Goal: Transaction & Acquisition: Purchase product/service

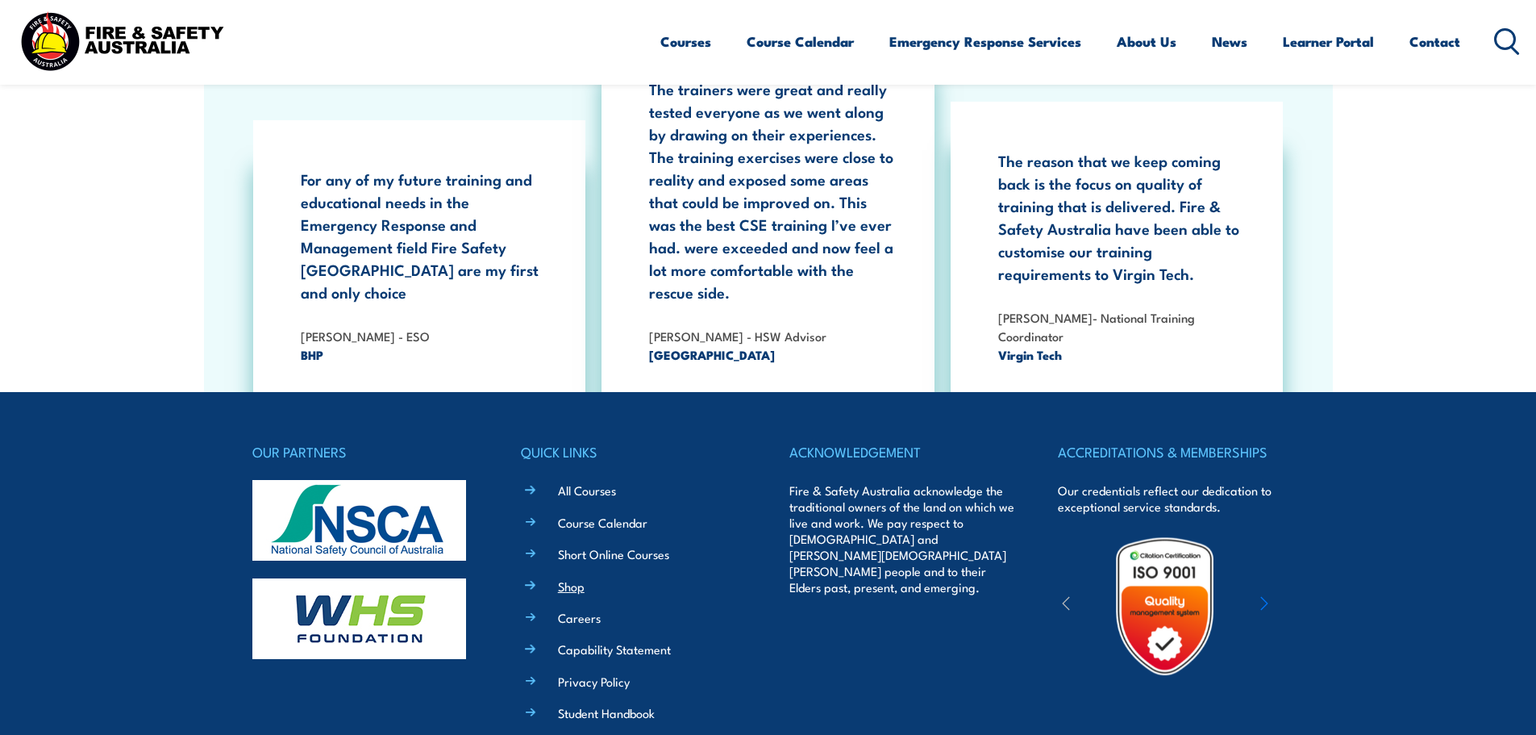
scroll to position [2982, 0]
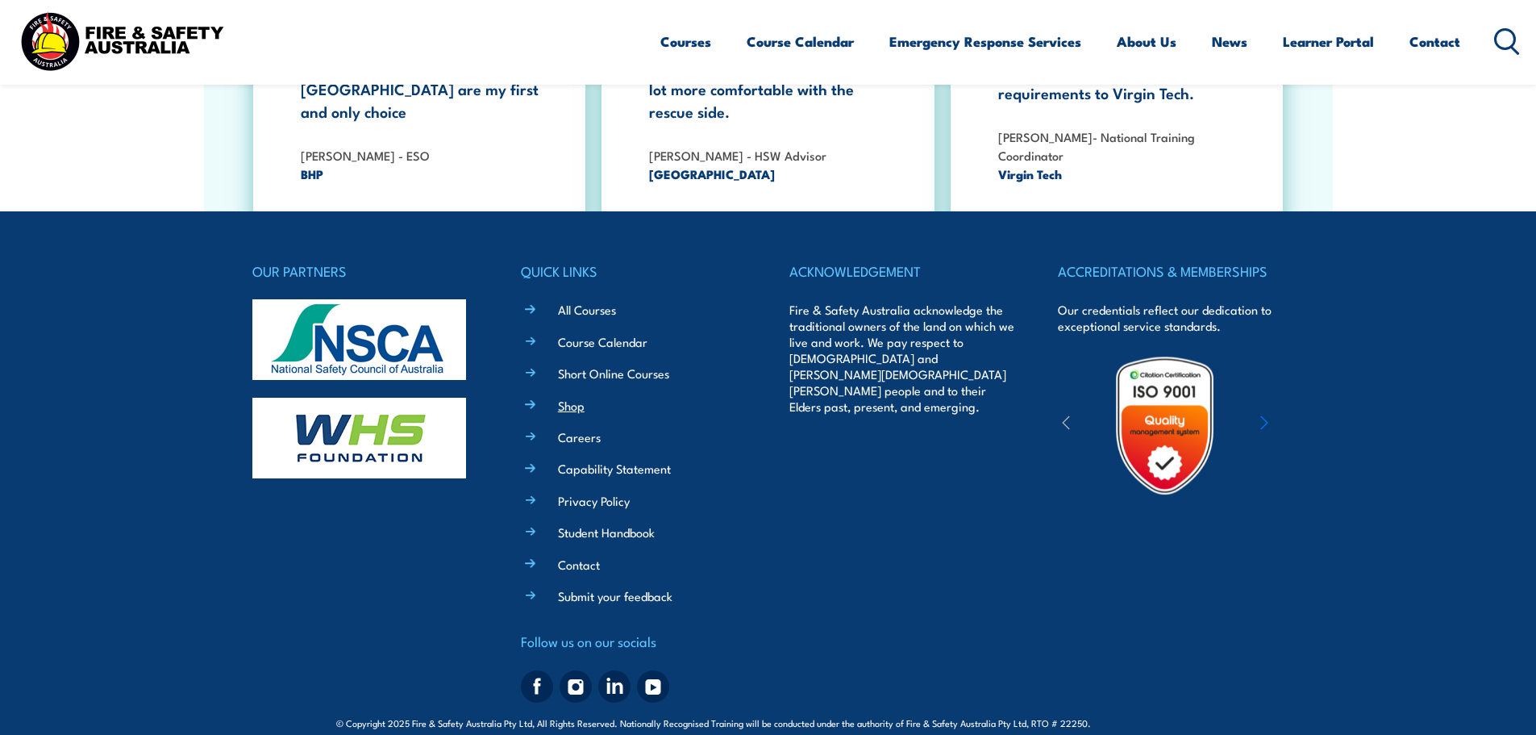
click at [568, 397] on link "Shop" at bounding box center [571, 405] width 27 height 17
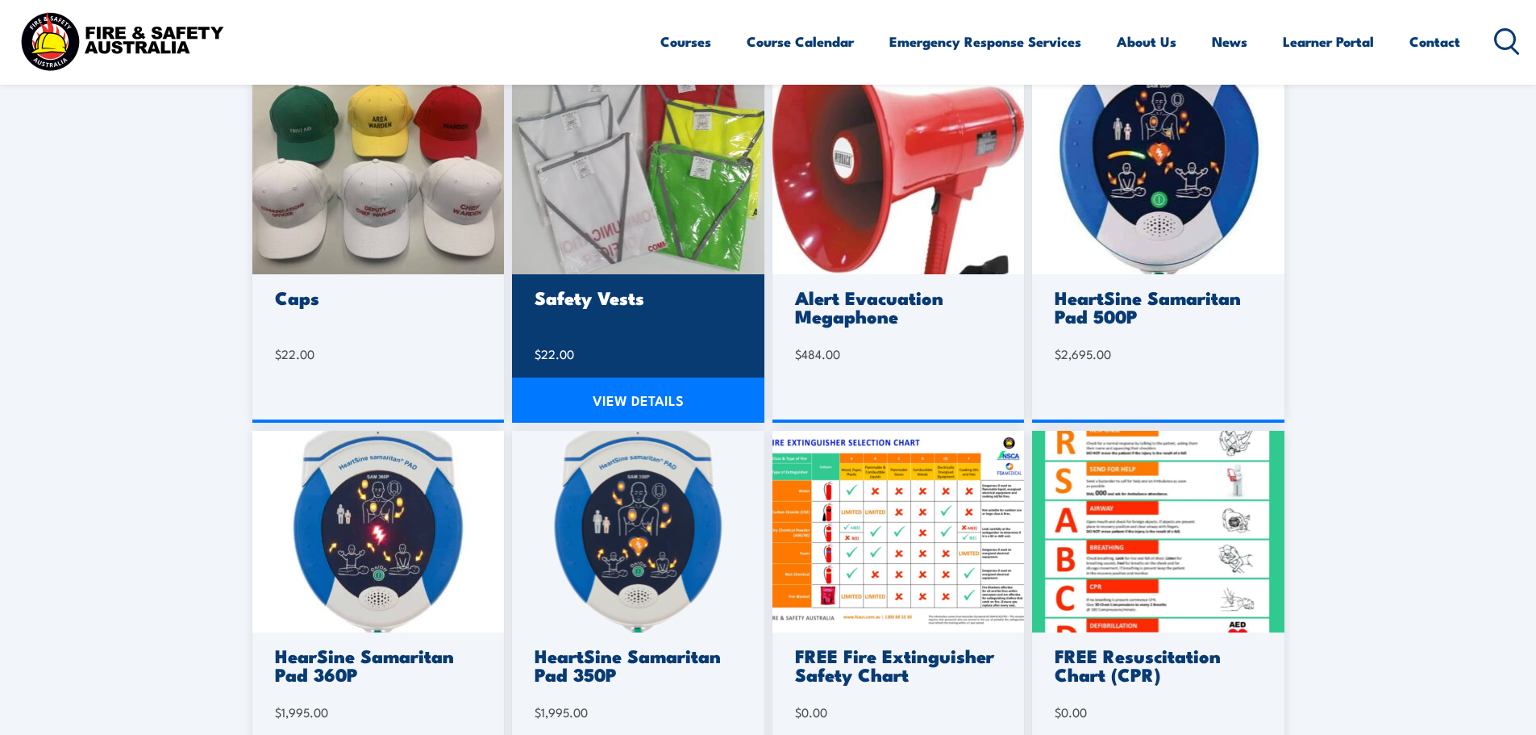
scroll to position [645, 0]
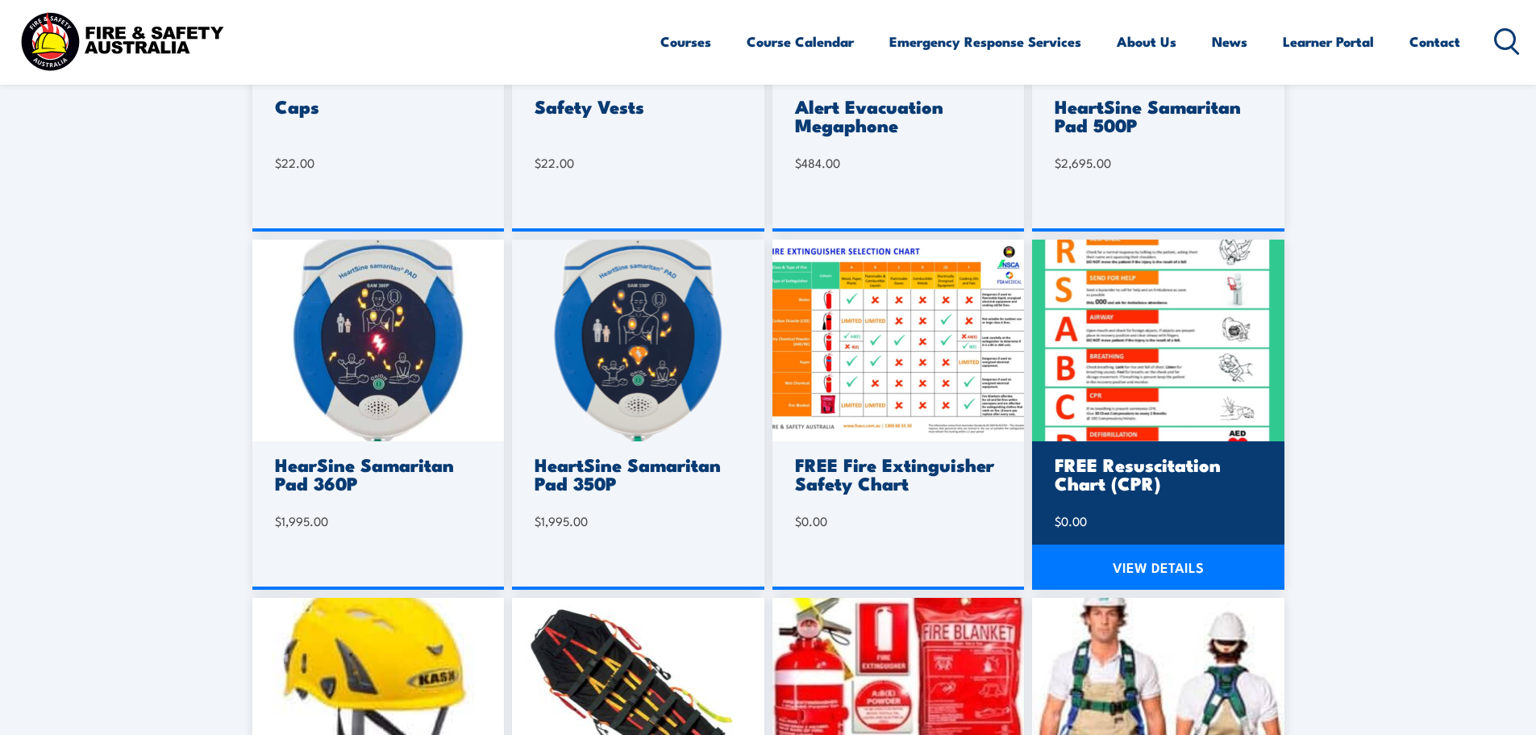
click at [1187, 387] on img at bounding box center [1158, 340] width 252 height 202
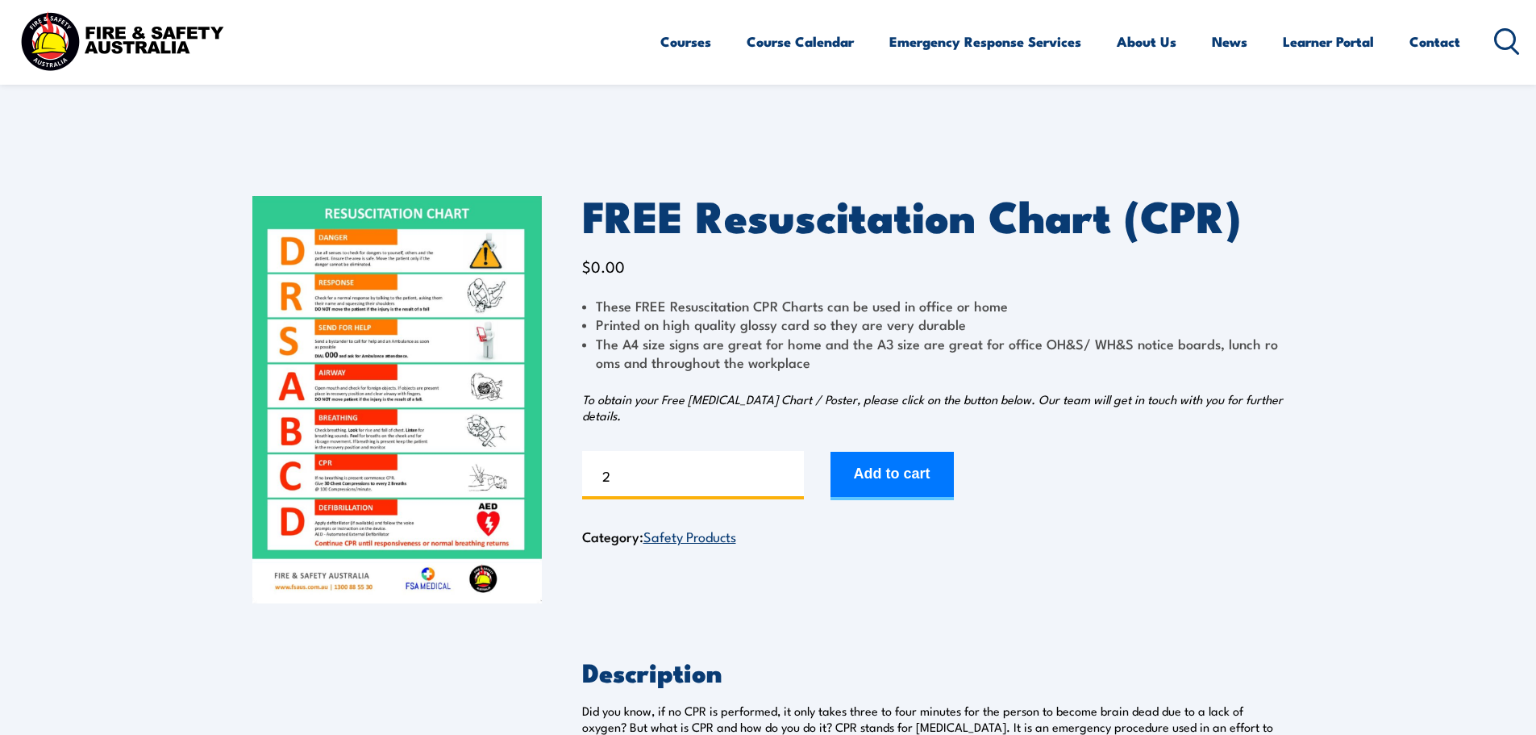
type input "2"
click at [789, 468] on input "2" at bounding box center [693, 475] width 222 height 48
click at [933, 476] on button "Add to cart" at bounding box center [892, 476] width 123 height 48
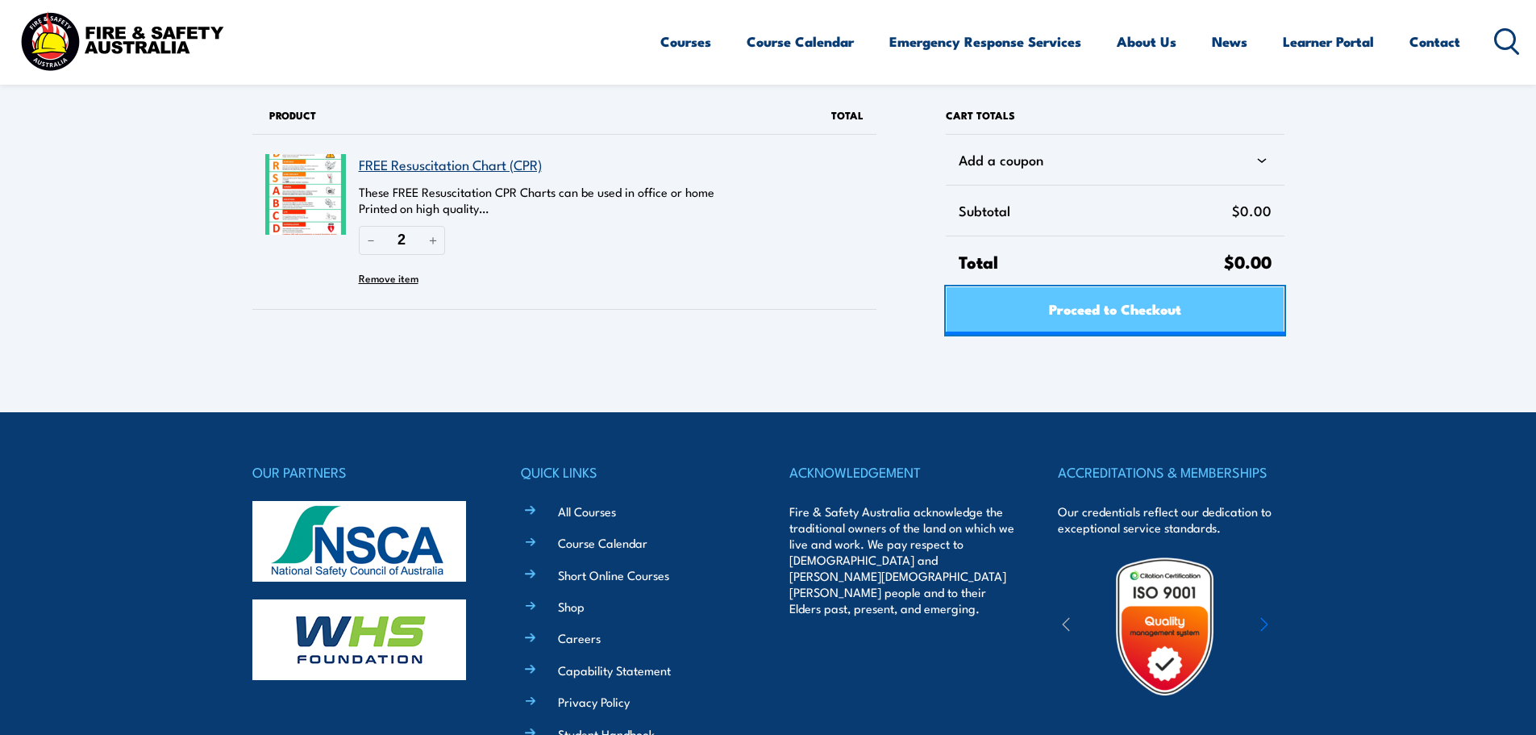
click at [1142, 309] on span "Proceed to Checkout" at bounding box center [1115, 308] width 132 height 43
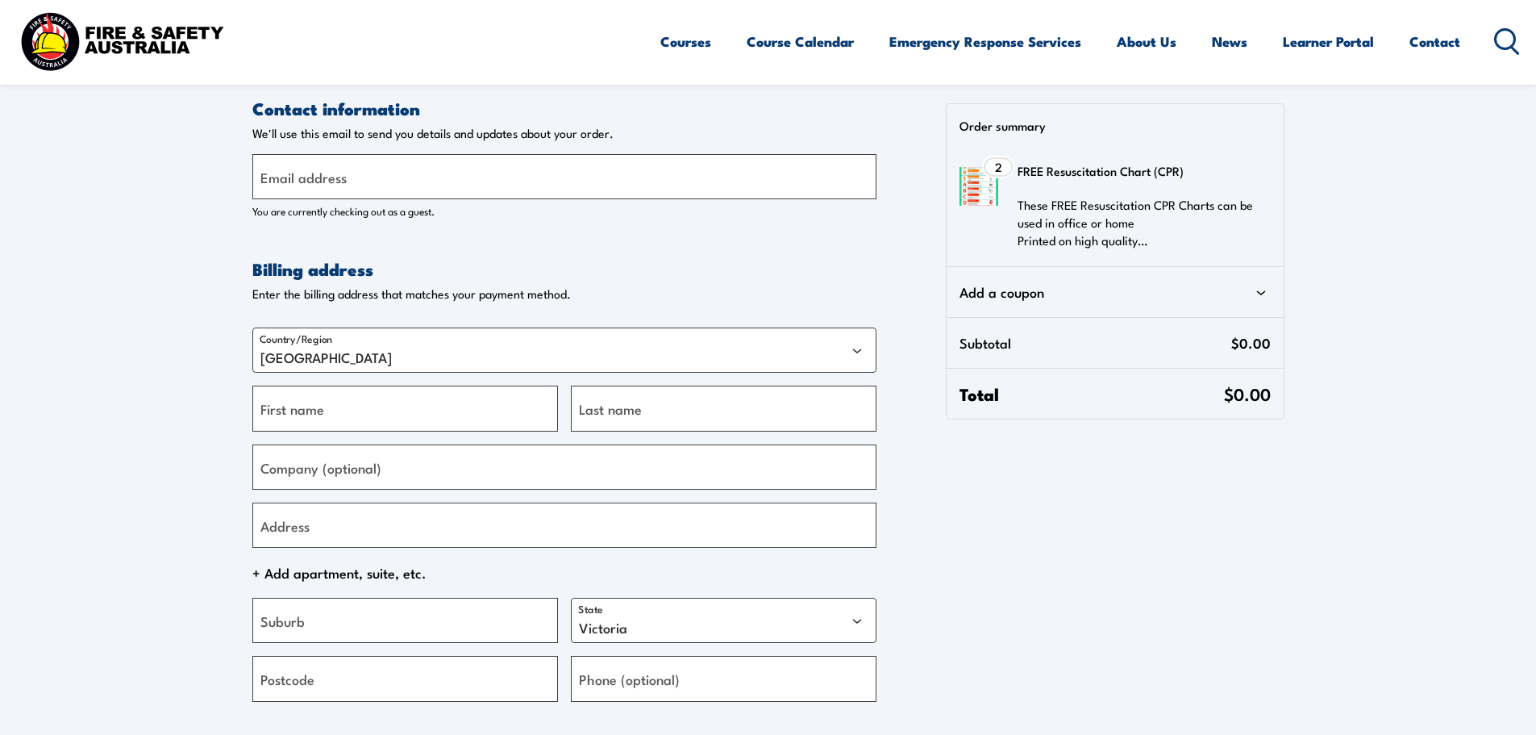
select select "VIC"
click at [332, 178] on label "Email address" at bounding box center [303, 177] width 86 height 22
click at [332, 178] on input "Email address" at bounding box center [564, 176] width 624 height 45
type input "karensgac@bigpond.com"
click at [297, 418] on label "First name" at bounding box center [292, 409] width 64 height 22
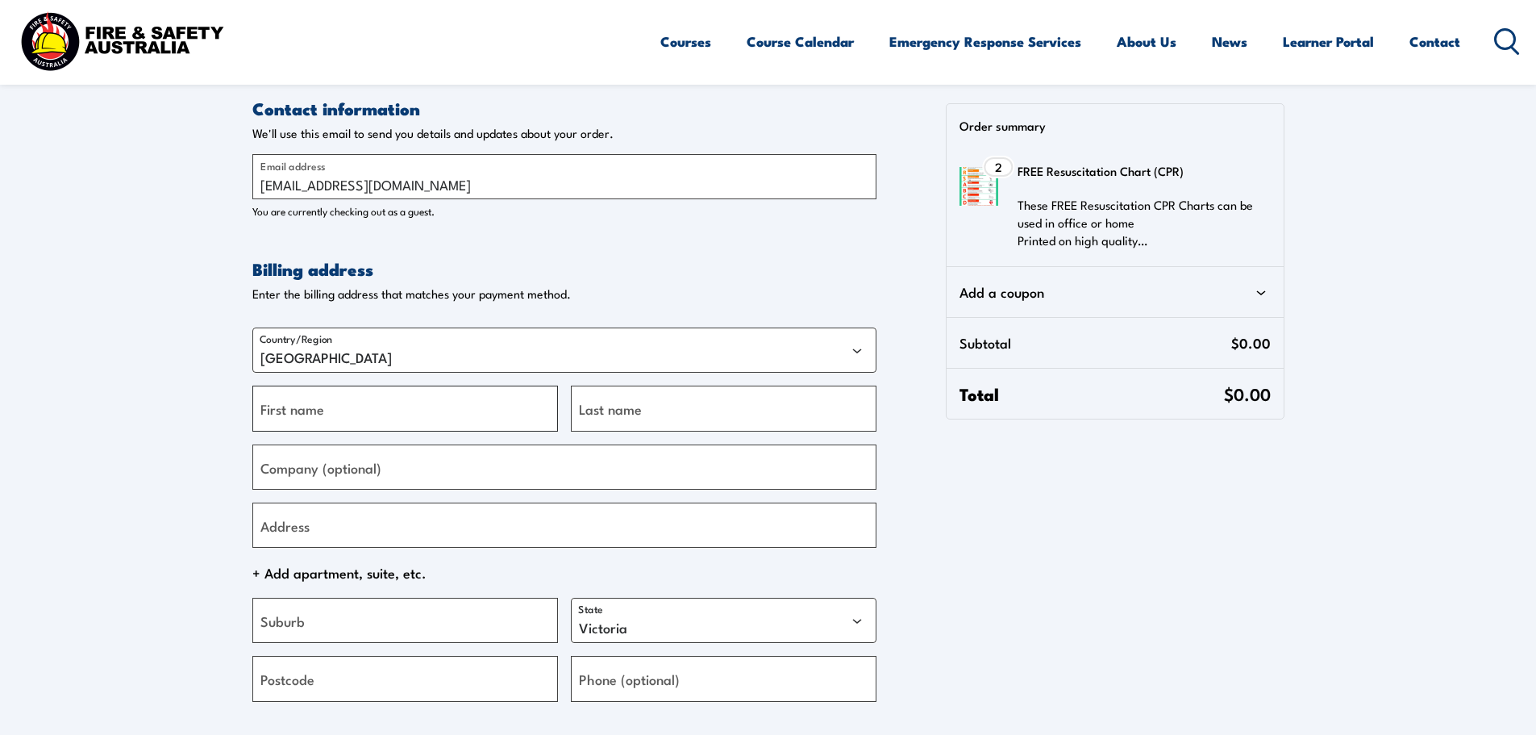
click at [297, 418] on input "First name" at bounding box center [405, 407] width 306 height 45
type input "Karen"
type input "Johnson"
type input "7/145 Prince Highway"
type input "Dapto"
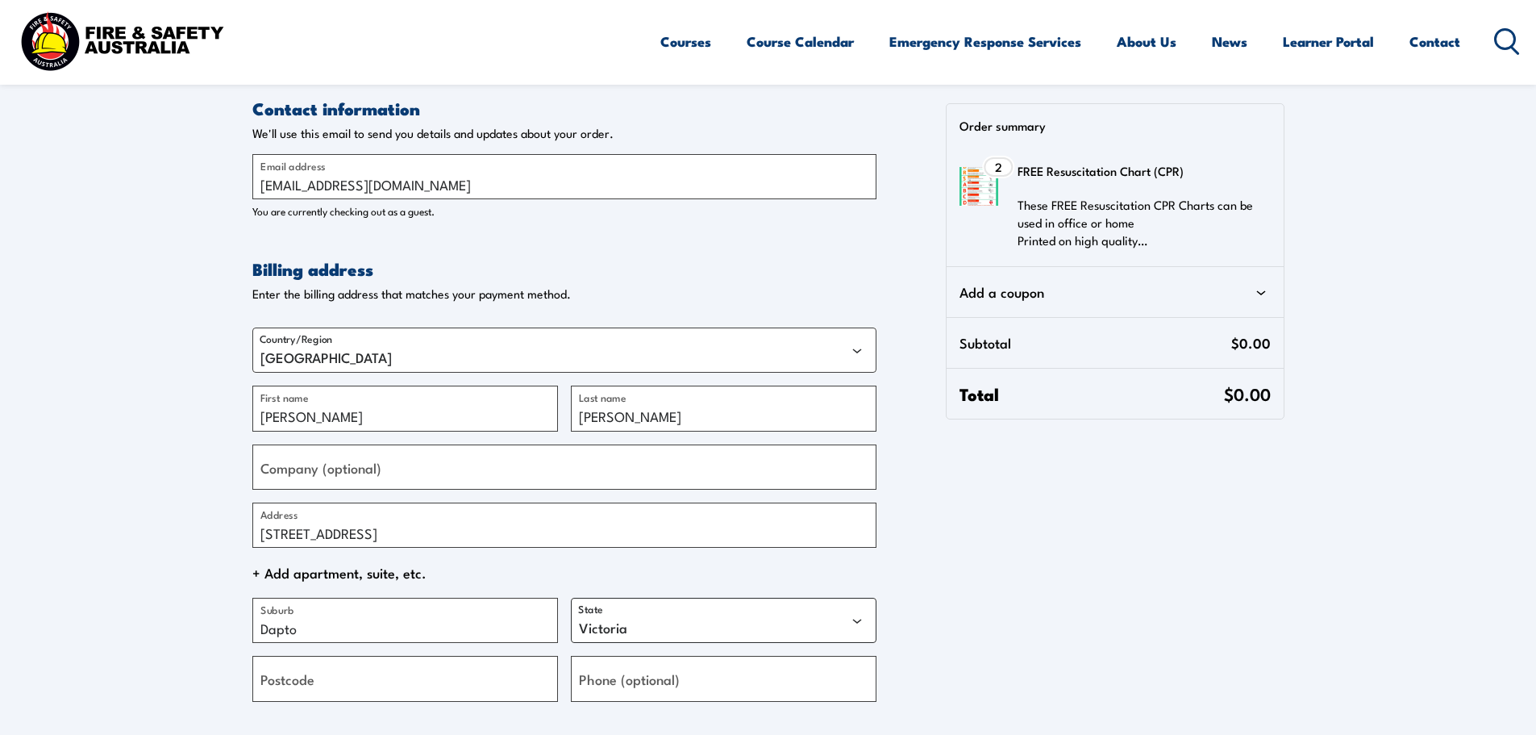
select select "NSW"
type input "2530"
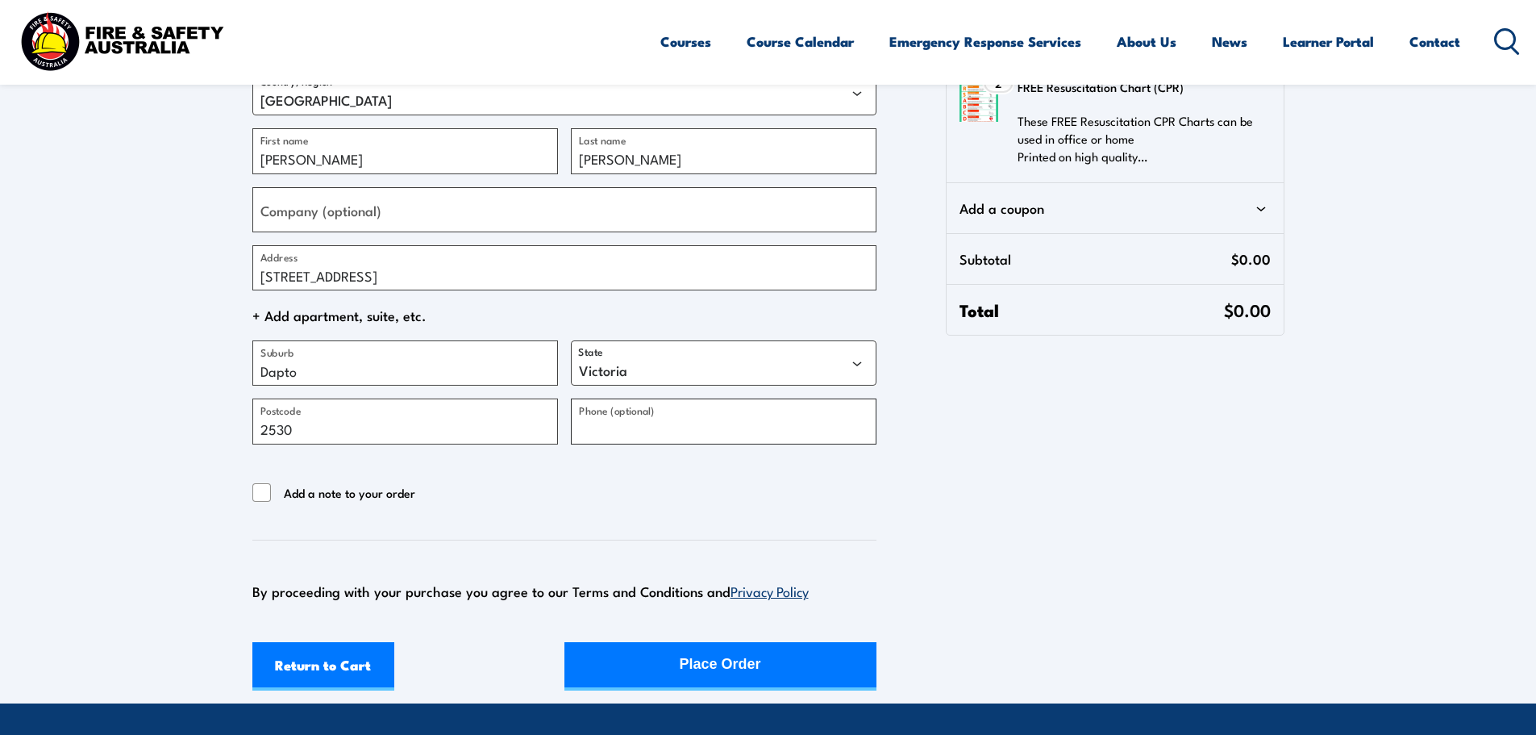
scroll to position [323, 0]
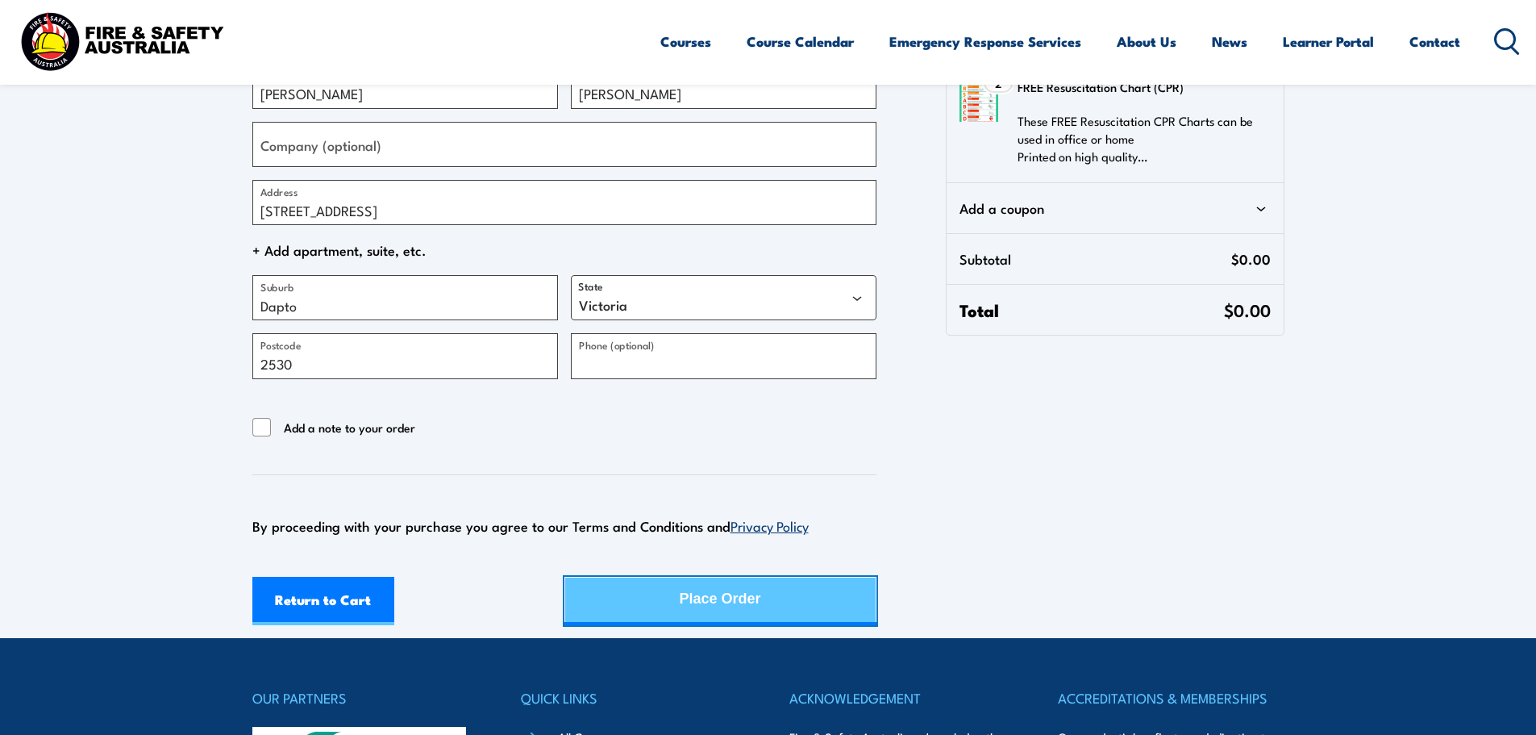
click at [756, 601] on div "Place Order" at bounding box center [720, 598] width 81 height 43
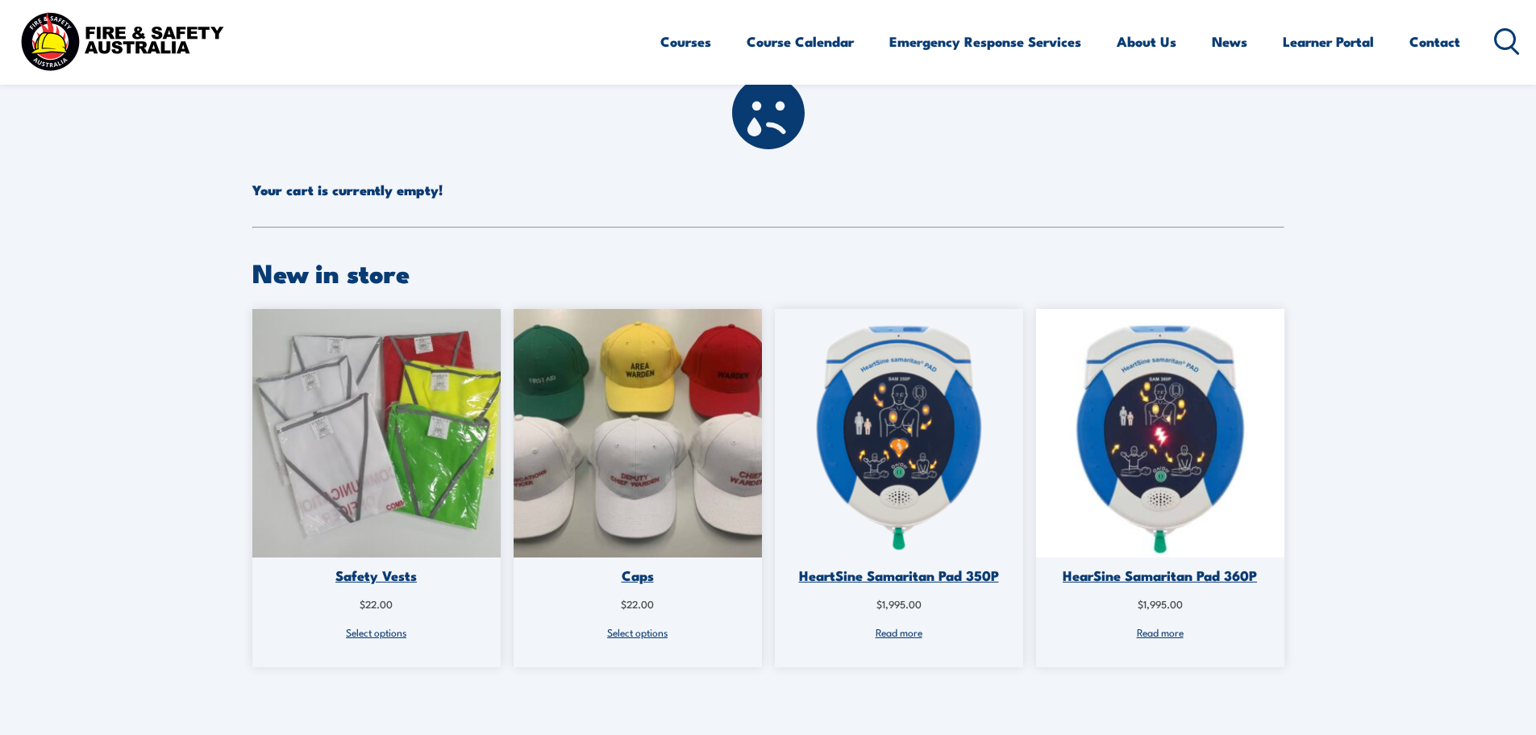
scroll to position [19, 0]
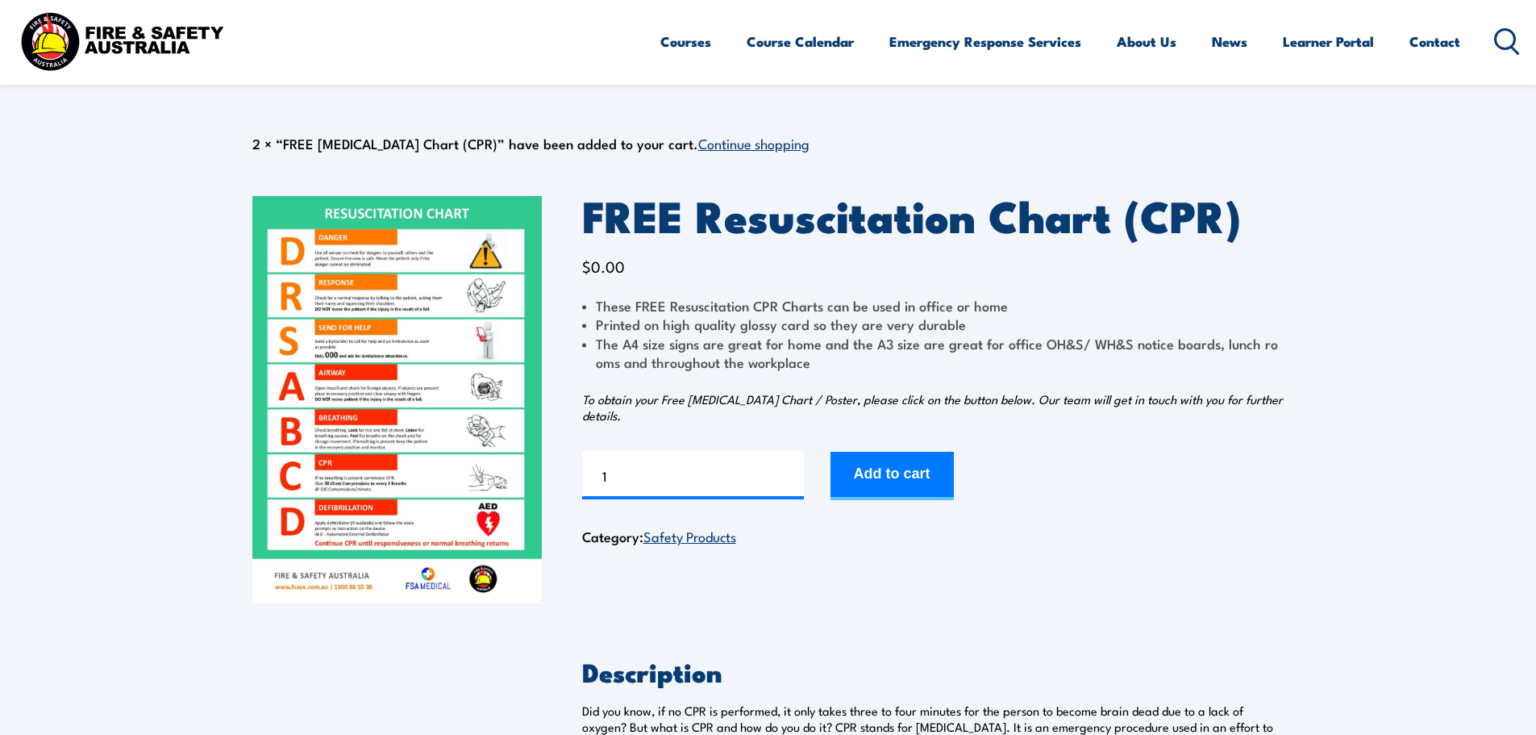
drag, startPoint x: 1176, startPoint y: 0, endPoint x: 1213, endPoint y: 460, distance: 461.8
click at [1213, 460] on form "FREE [MEDICAL_DATA] Chart (CPR) quantity 1 Add to cart" at bounding box center [933, 474] width 702 height 52
